Goal: Communication & Community: Share content

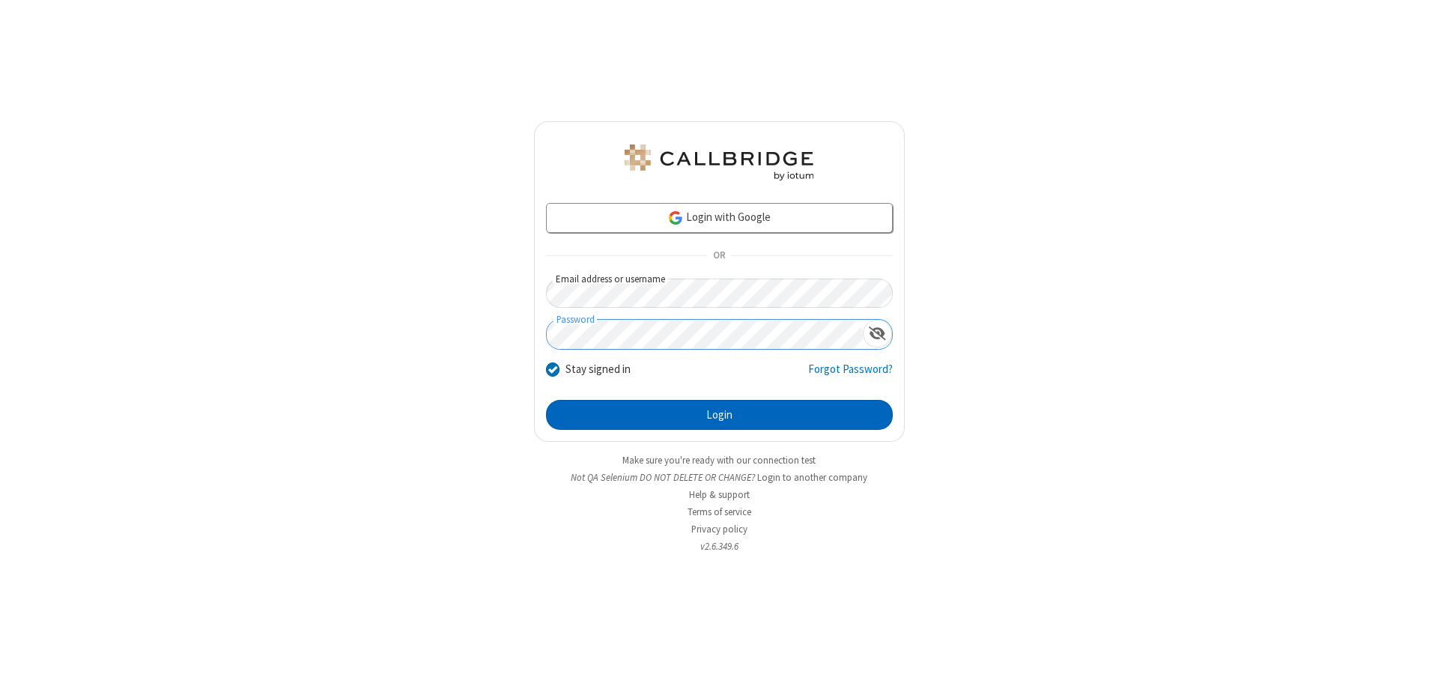
click at [719, 415] on button "Login" at bounding box center [719, 415] width 347 height 30
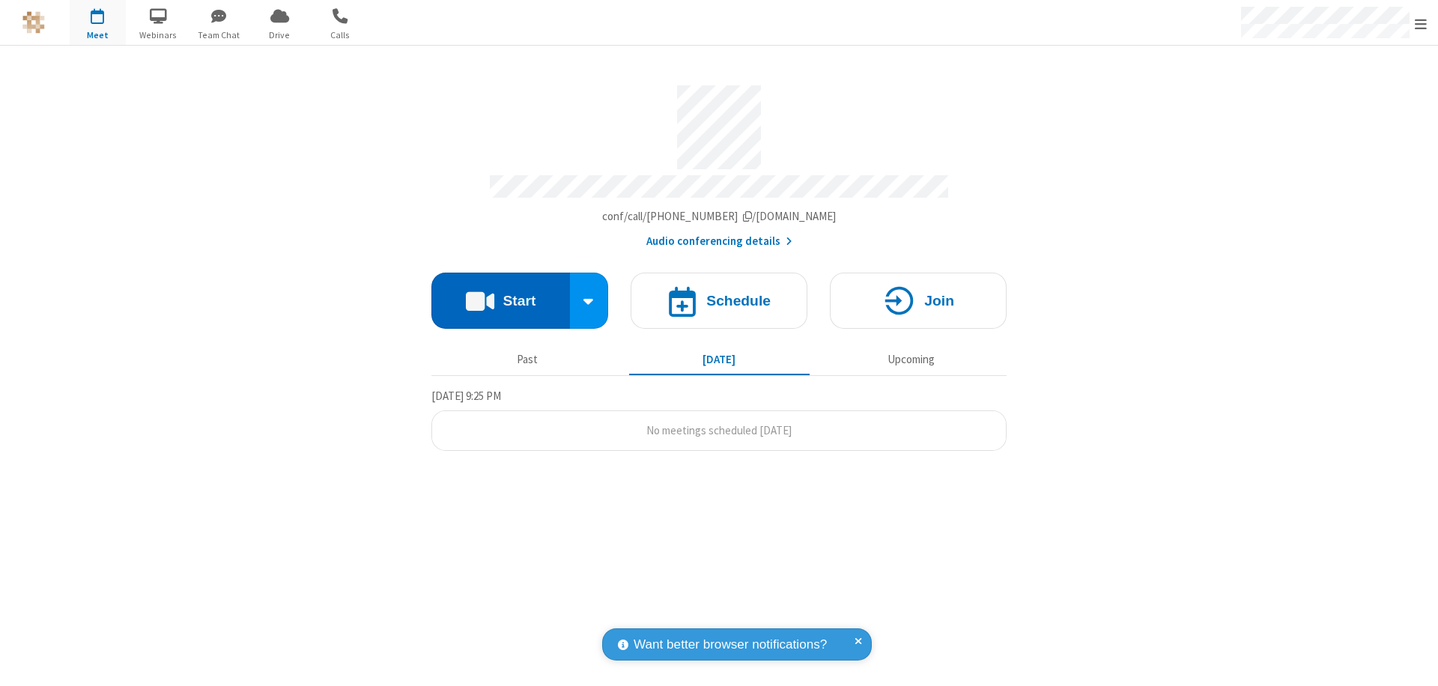
click at [500, 294] on button "Start" at bounding box center [500, 301] width 139 height 56
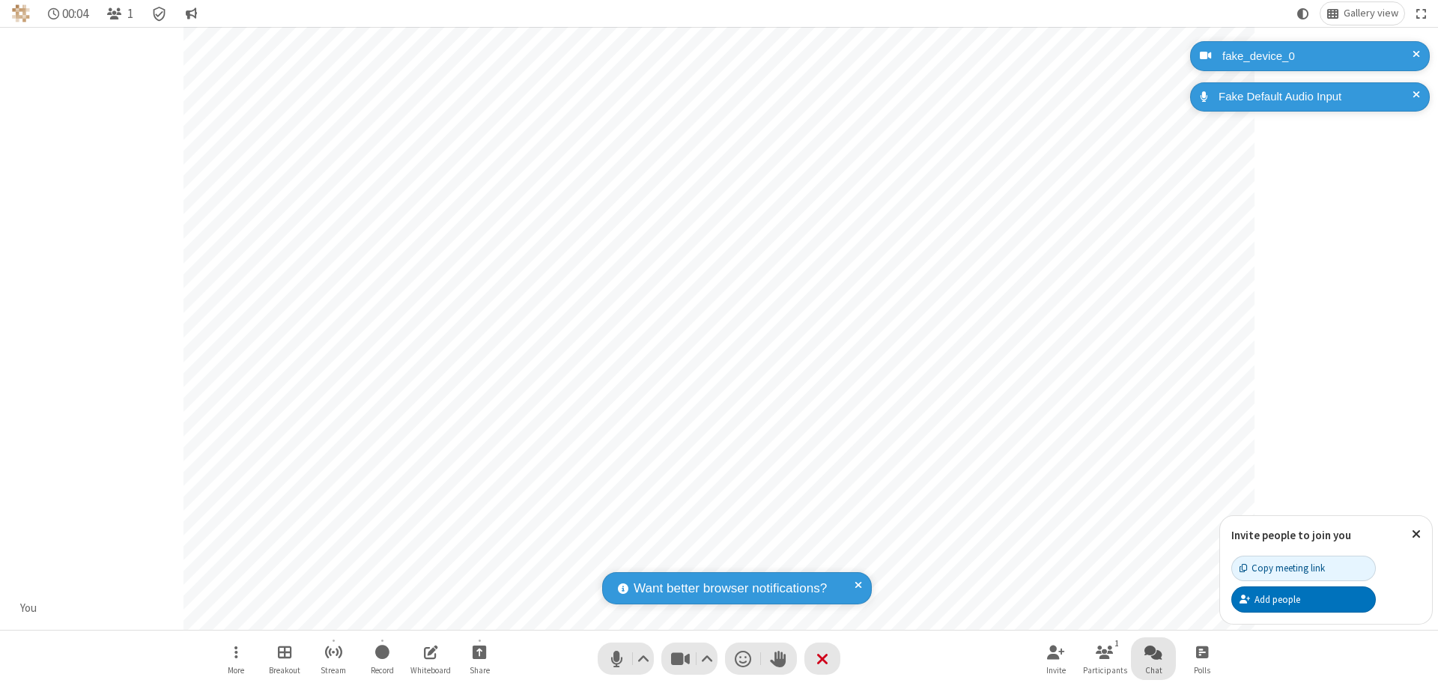
click at [1154, 652] on span "Open chat" at bounding box center [1154, 652] width 18 height 19
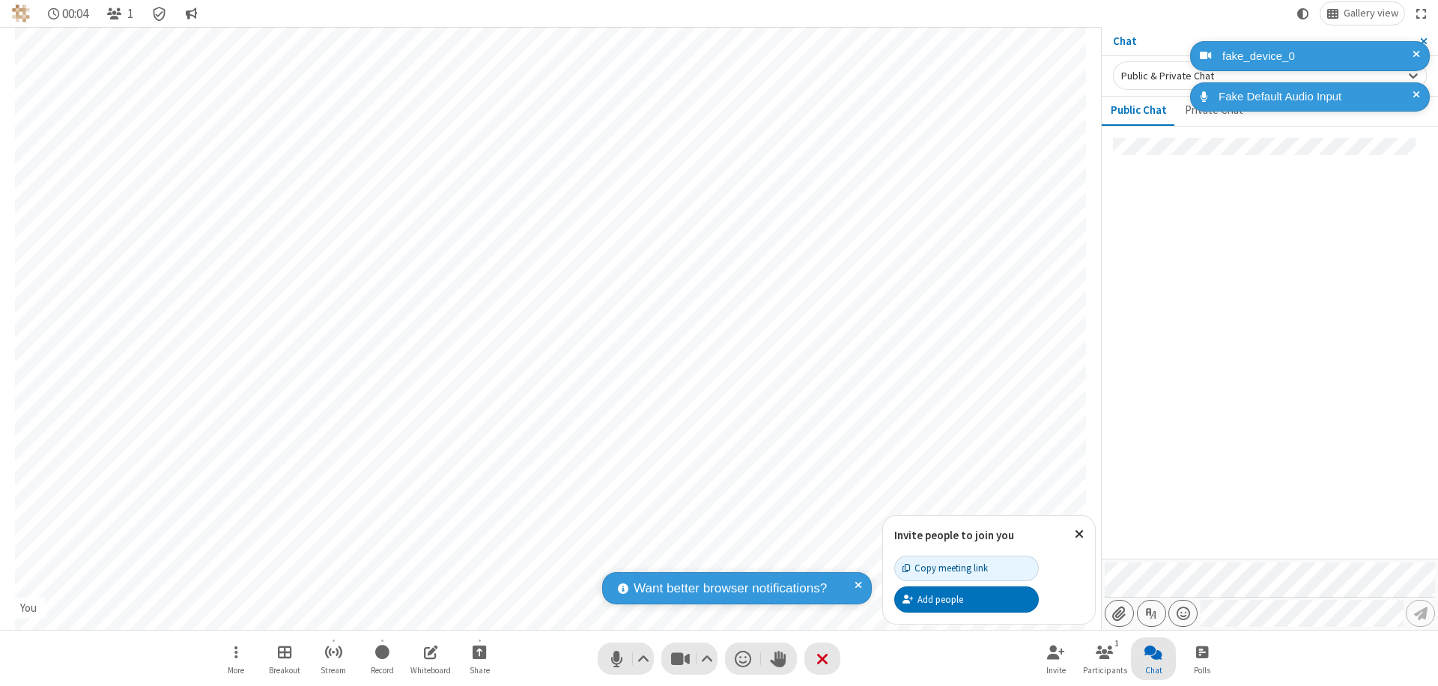
type input "C:\fakepath\doc_test.docx"
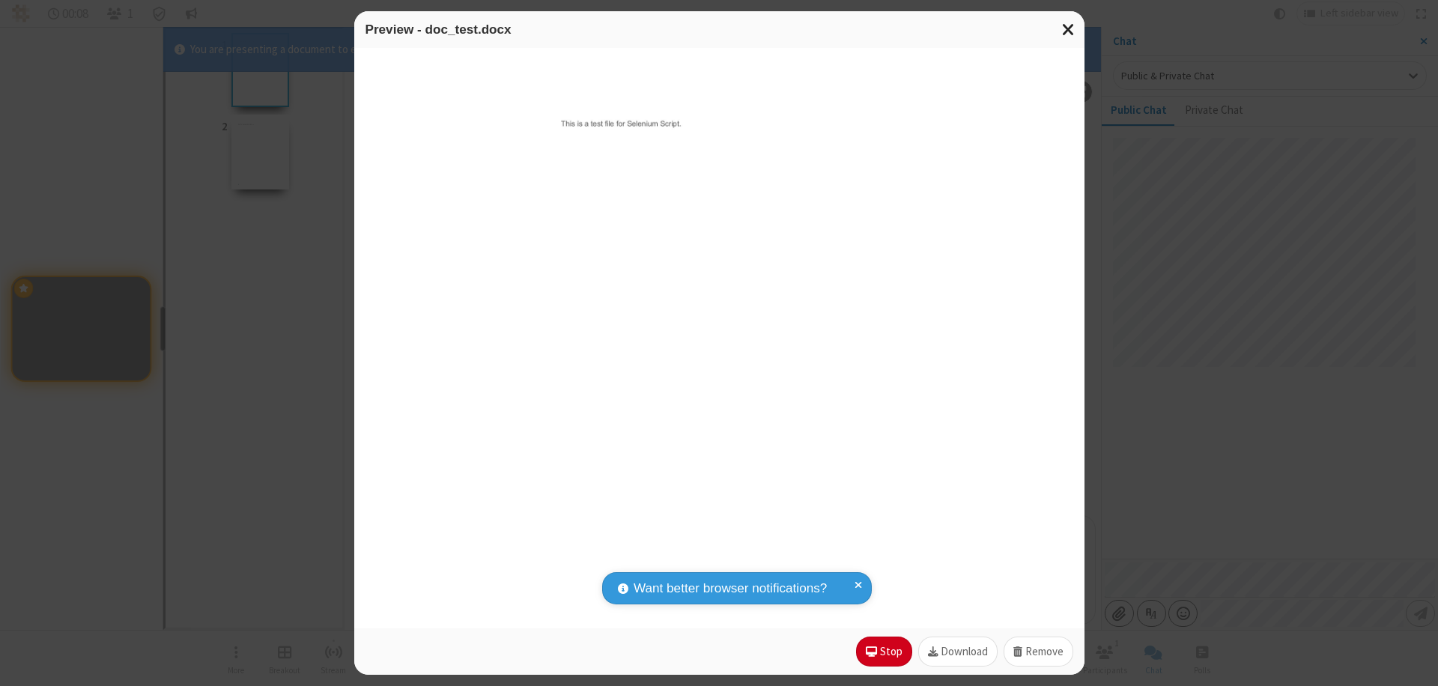
click at [1068, 29] on span "Close modal" at bounding box center [1068, 28] width 13 height 19
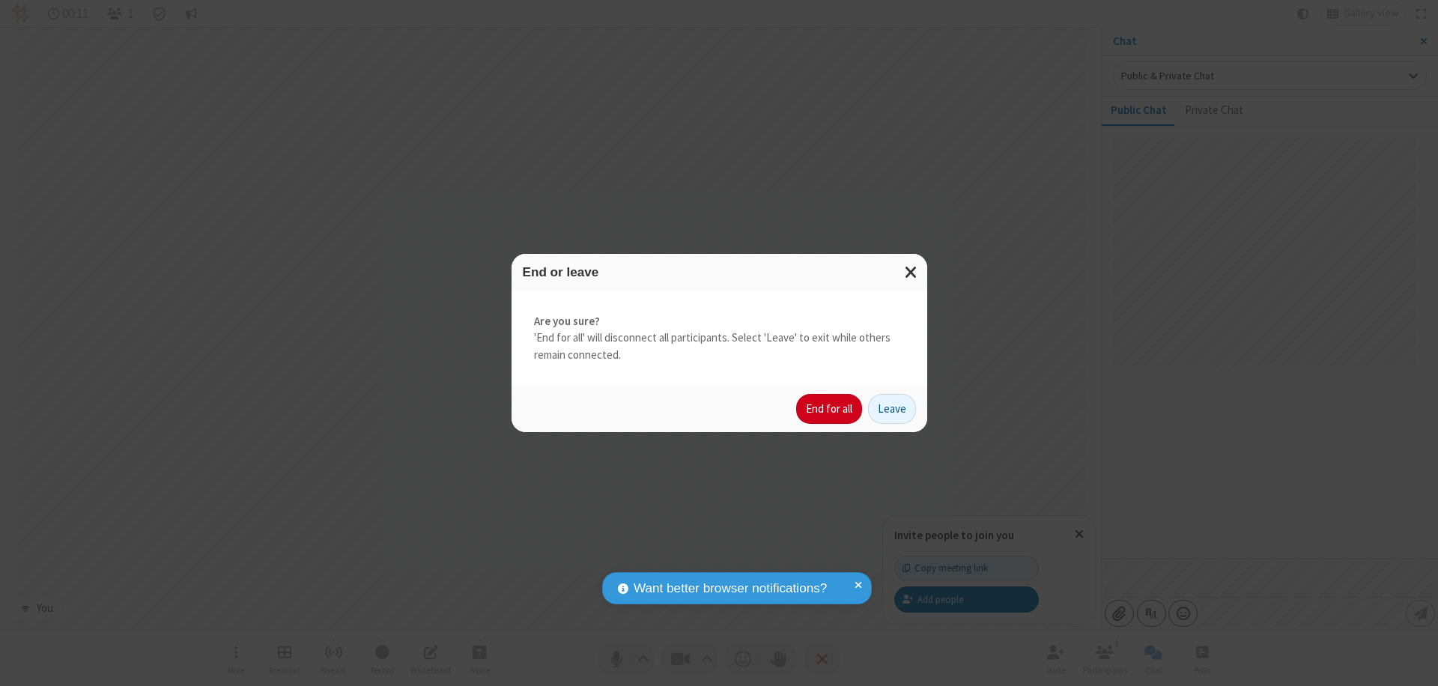
click at [830, 409] on button "End for all" at bounding box center [829, 409] width 66 height 30
